Goal: Navigation & Orientation: Understand site structure

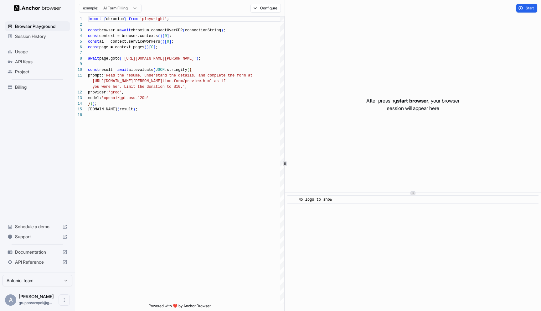
scroll to position [56, 0]
click at [232, 149] on div "import { chromium } from 'playwright' ; const browser = await chromium.connectO…" at bounding box center [186, 207] width 196 height 383
type textarea "**********"
click at [30, 52] on span "Usage" at bounding box center [41, 52] width 52 height 6
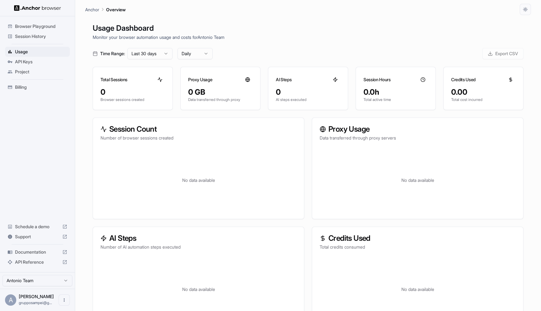
click at [43, 37] on span "Session History" at bounding box center [41, 36] width 52 height 6
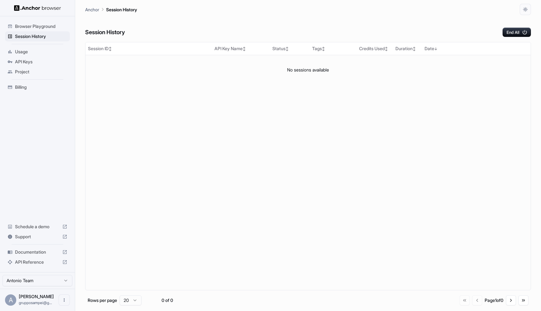
click at [51, 23] on span "Browser Playground" at bounding box center [41, 26] width 52 height 6
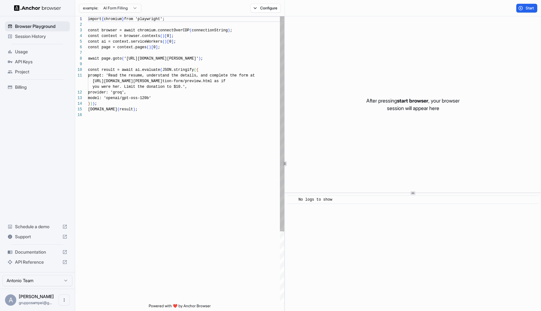
scroll to position [56, 0]
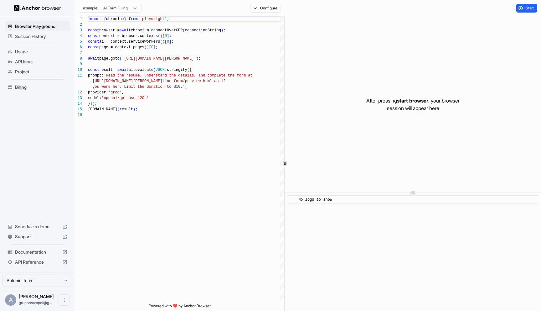
click at [42, 87] on span "Billing" at bounding box center [41, 87] width 52 height 6
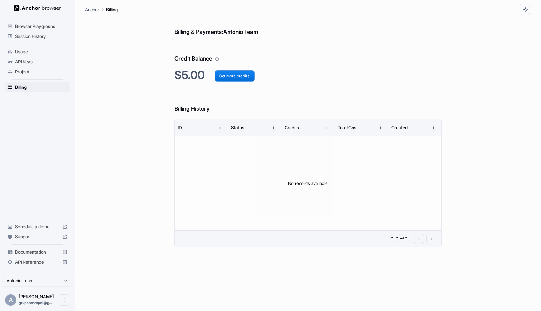
click at [37, 253] on span "Documentation" at bounding box center [37, 252] width 45 height 6
click at [39, 51] on span "Usage" at bounding box center [41, 52] width 52 height 6
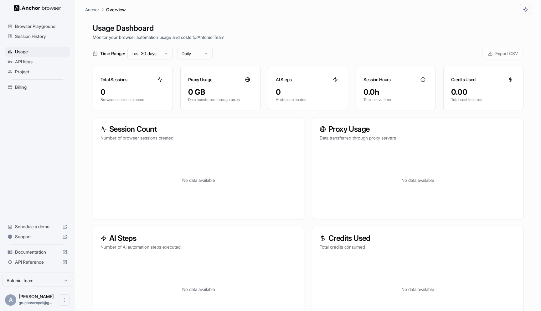
click at [49, 37] on span "Session History" at bounding box center [41, 36] width 52 height 6
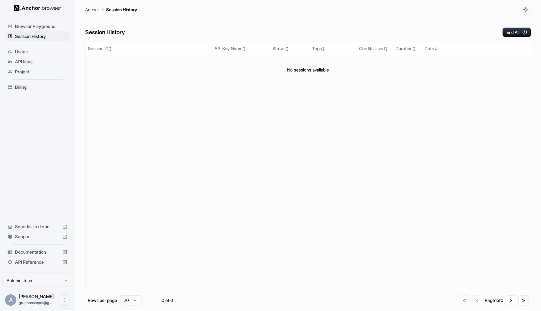
click at [37, 253] on span "Documentation" at bounding box center [37, 252] width 45 height 6
click at [17, 10] on img at bounding box center [37, 8] width 47 height 6
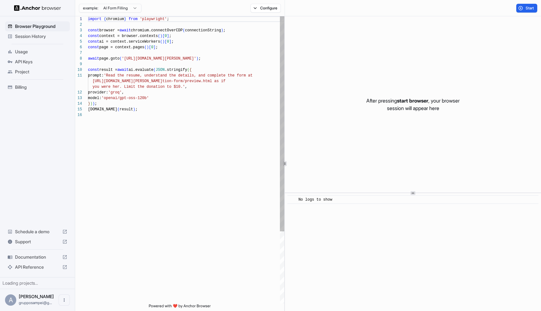
scroll to position [56, 0]
